Goal: Information Seeking & Learning: Check status

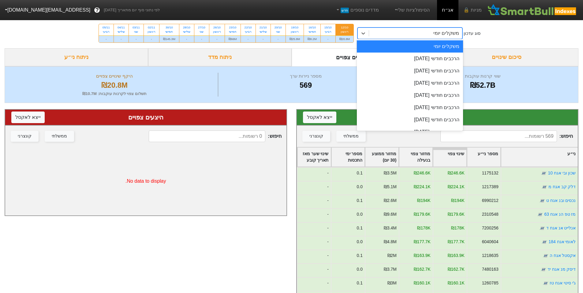
click at [402, 33] on div "משקלים יומי" at bounding box center [415, 33] width 93 height 11
click at [434, 59] on div "הרכבים חודשי [DATE]" at bounding box center [410, 59] width 106 height 12
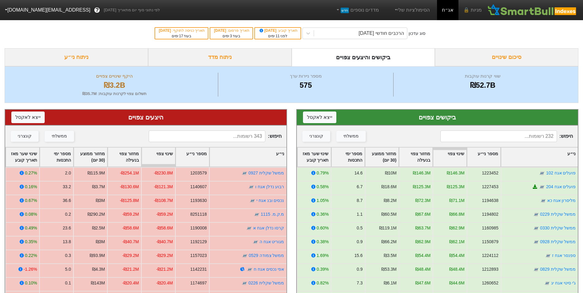
click at [538, 134] on input at bounding box center [498, 137] width 117 height 12
click at [537, 138] on input at bounding box center [498, 137] width 117 height 12
click at [520, 136] on input at bounding box center [498, 137] width 117 height 12
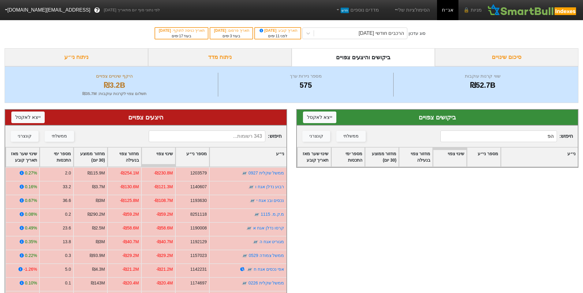
type input "ה"
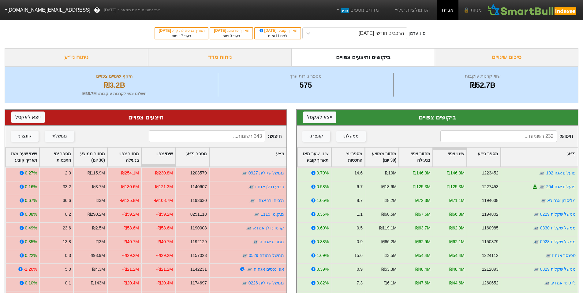
click at [239, 135] on input at bounding box center [207, 137] width 117 height 12
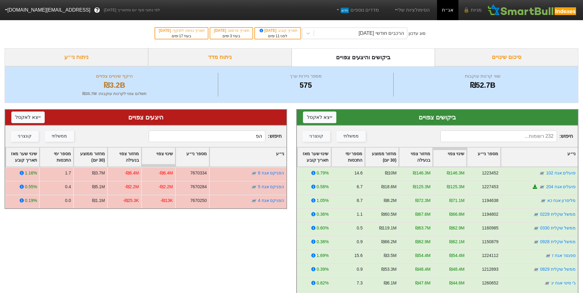
type input "ה"
